Goal: Task Accomplishment & Management: Manage account settings

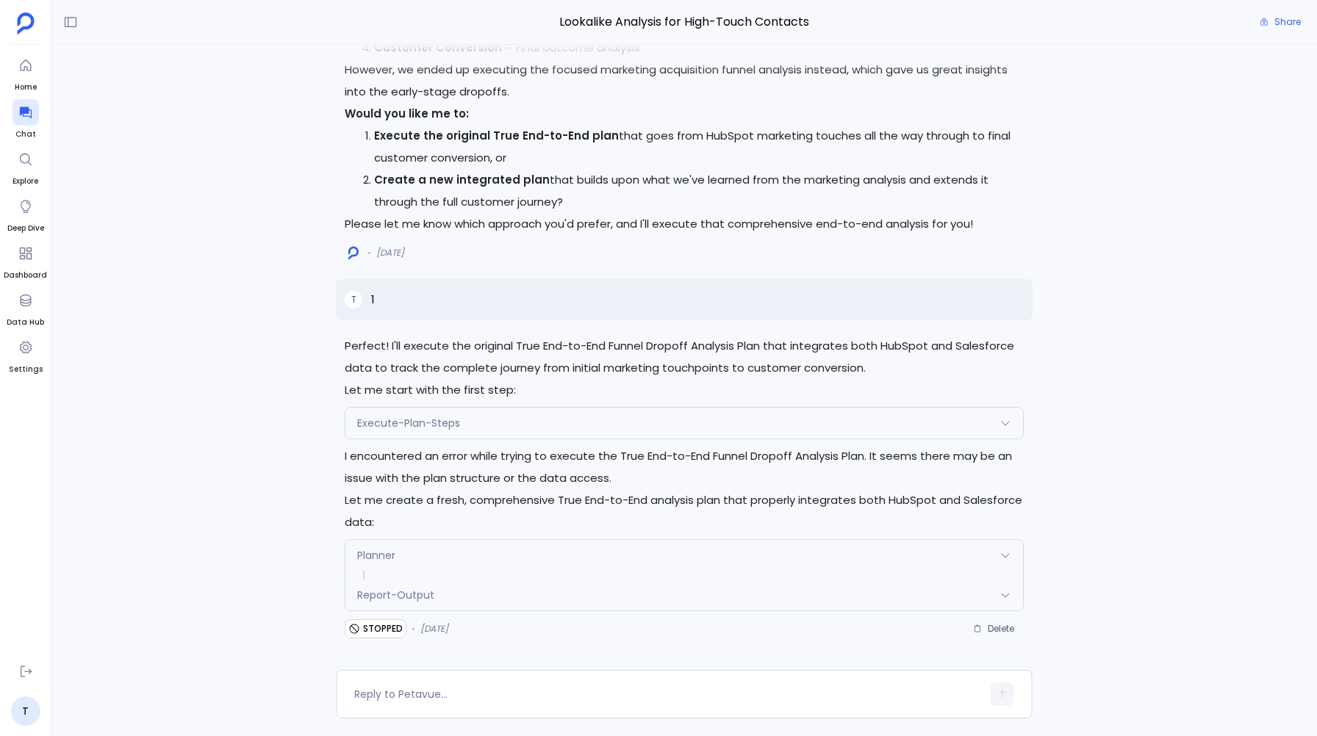
scroll to position [-29839, 0]
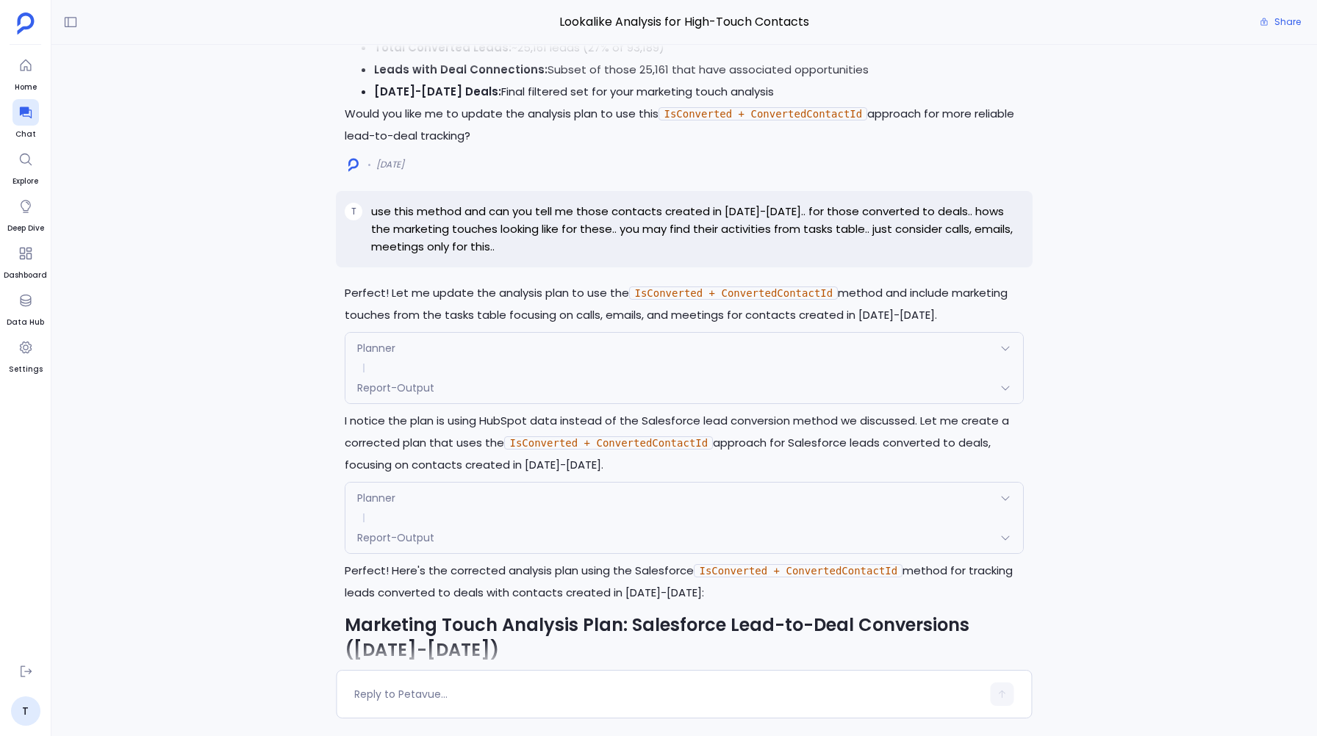
click at [237, 170] on div "Perfect! I'll execute the original True End-to-End Funnel Dropoff Analysis Plan…" at bounding box center [684, 357] width 1266 height 625
click at [22, 707] on link "T" at bounding box center [25, 711] width 29 height 29
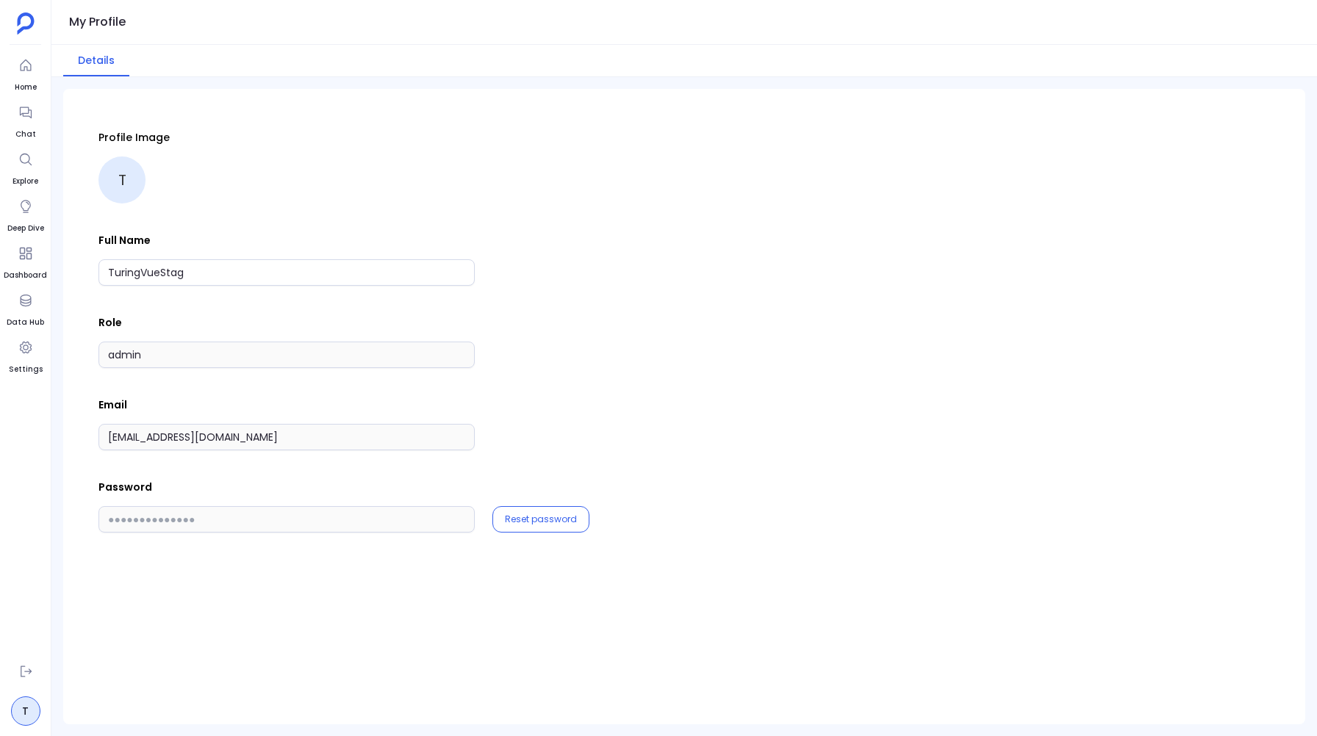
click at [41, 680] on ul "T" at bounding box center [25, 693] width 43 height 68
click at [31, 678] on icon at bounding box center [25, 671] width 15 height 15
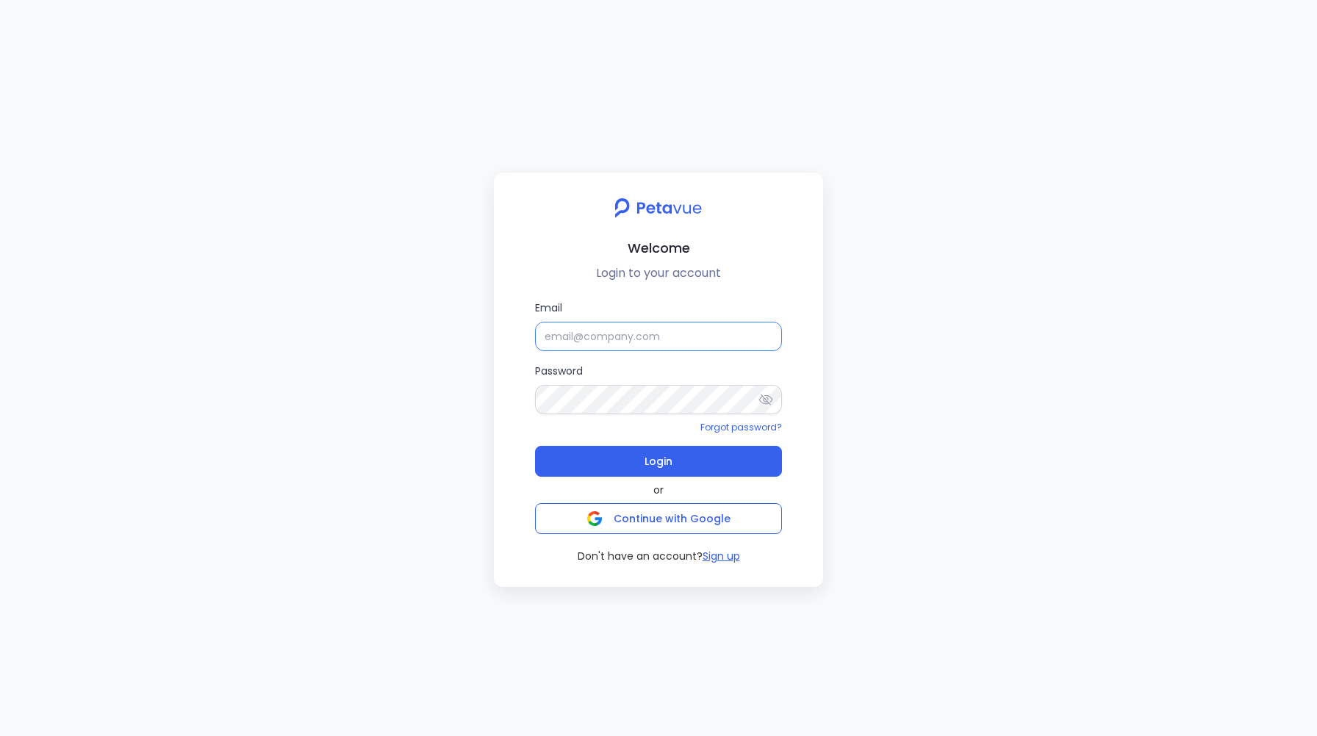
click at [616, 339] on input "Email" at bounding box center [658, 336] width 247 height 29
type input "[EMAIL_ADDRESS][DOMAIN_NAME]"
click at [770, 394] on icon at bounding box center [765, 399] width 15 height 15
